Goal: Information Seeking & Learning: Find specific fact

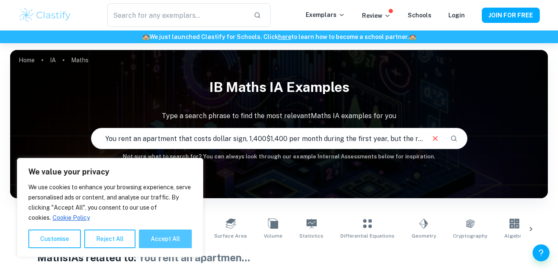
click at [154, 241] on button "Accept All" at bounding box center [165, 239] width 53 height 19
checkbox input "true"
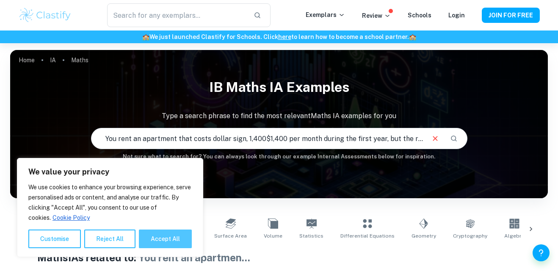
checkbox input "true"
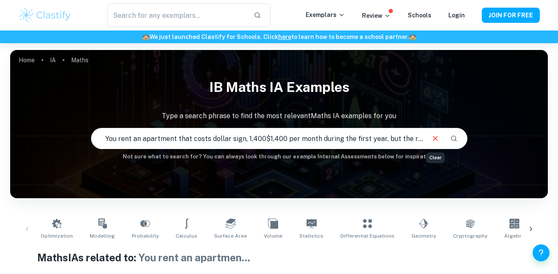
click at [438, 140] on icon "Clear" at bounding box center [435, 138] width 9 height 9
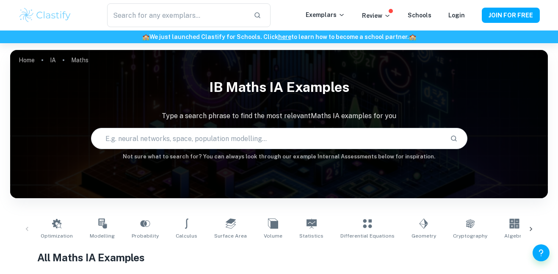
click at [421, 136] on input "text" at bounding box center [267, 139] width 352 height 24
paste input "You rent an apartment that costs dollar sign, 1,400$1,400 per month during the …"
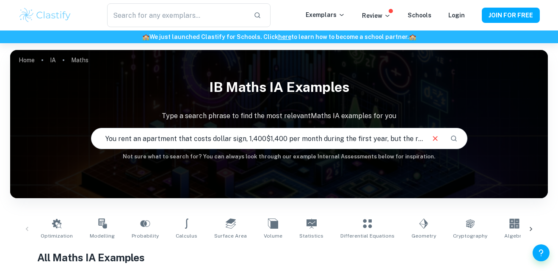
scroll to position [0, 292]
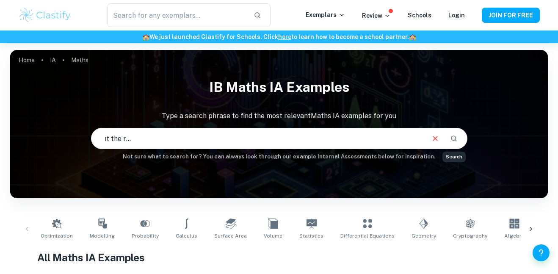
type input "You rent an apartment that costs dollar sign, 1,400$1,400 per month during the …"
click at [456, 138] on icon "Search" at bounding box center [454, 139] width 8 height 8
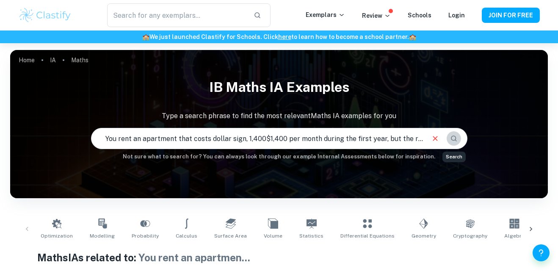
click at [451, 138] on icon "Search" at bounding box center [454, 139] width 6 height 6
